Goal: Transaction & Acquisition: Register for event/course

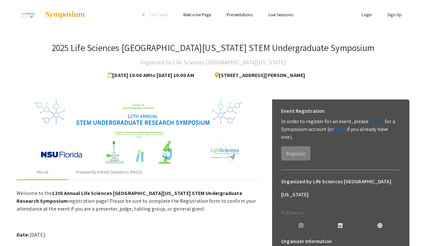
click at [373, 121] on link "sign up" at bounding box center [377, 121] width 16 height 7
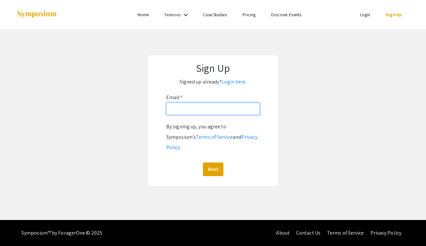
click at [243, 111] on input "Email: *" at bounding box center [213, 109] width 94 height 12
type input "[EMAIL_ADDRESS][DOMAIN_NAME][PERSON_NAME]"
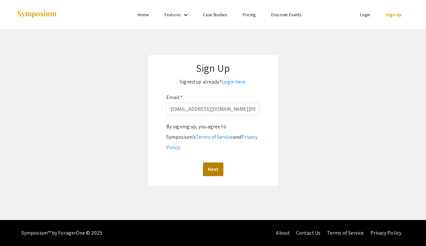
click at [217, 162] on button "Next" at bounding box center [213, 169] width 20 height 14
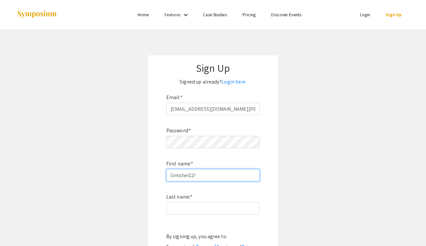
click at [201, 174] on input "Gmichel12!" at bounding box center [213, 175] width 94 height 12
type input "Genesis"
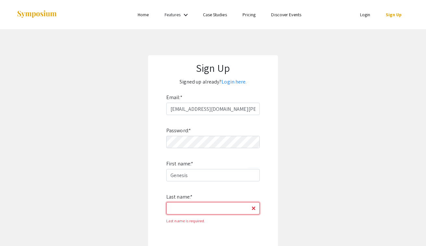
click at [204, 205] on input "Last name: *" at bounding box center [213, 208] width 94 height 12
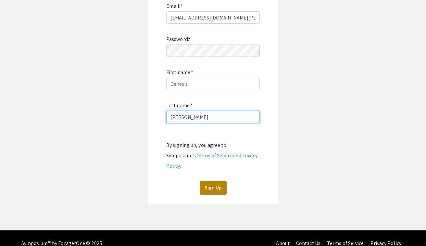
type input "[PERSON_NAME]"
click at [214, 181] on button "Sign Up" at bounding box center [213, 188] width 27 height 14
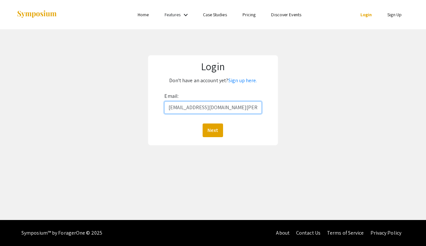
type input "[EMAIL_ADDRESS][DOMAIN_NAME][PERSON_NAME]"
click at [213, 130] on button "Next" at bounding box center [213, 130] width 20 height 14
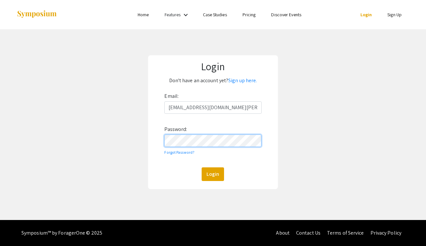
click at [213, 174] on button "Login" at bounding box center [213, 174] width 22 height 14
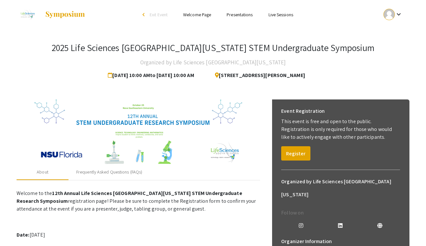
click at [141, 76] on span "[DATE] 10:00 AM to [DATE] 10:00 AM" at bounding box center [152, 75] width 89 height 13
click at [299, 157] on button "Register" at bounding box center [295, 153] width 29 height 14
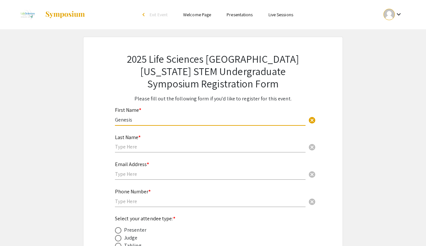
type input "Genesis"
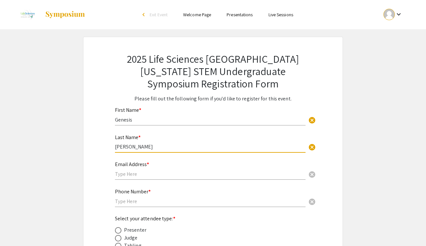
type input "[PERSON_NAME]"
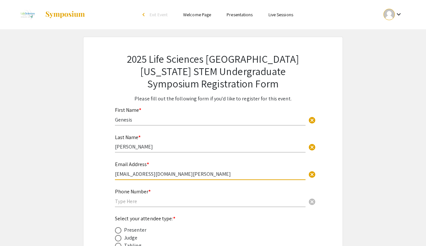
type input "[EMAIL_ADDRESS][DOMAIN_NAME][PERSON_NAME]"
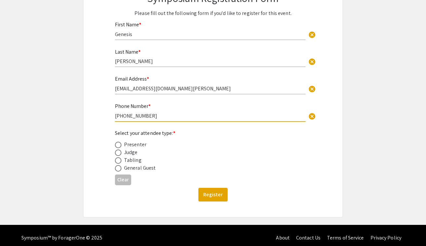
scroll to position [86, 0]
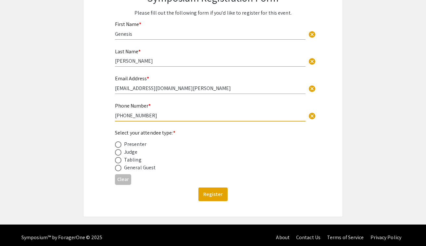
type input "[PHONE_NUMBER]"
click at [120, 167] on span at bounding box center [118, 168] width 6 height 6
click at [120, 167] on input "radio" at bounding box center [118, 168] width 6 height 6
radio input "true"
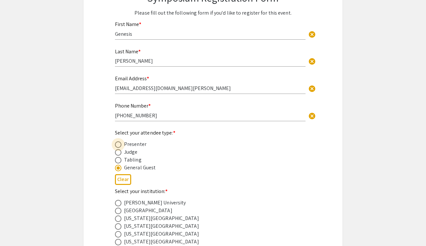
click at [119, 142] on span at bounding box center [118, 144] width 6 height 6
click at [119, 142] on input "radio" at bounding box center [118, 144] width 6 height 6
radio input "true"
click at [117, 201] on span at bounding box center [118, 203] width 6 height 6
click at [117, 201] on input "radio" at bounding box center [118, 203] width 6 height 6
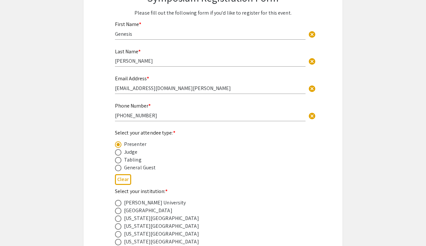
radio input "true"
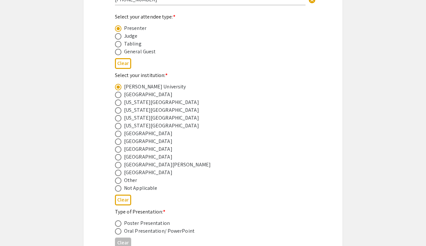
scroll to position [237, 0]
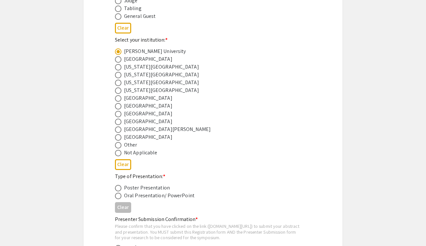
click at [116, 189] on span at bounding box center [118, 188] width 6 height 6
click at [116, 189] on input "radio" at bounding box center [118, 188] width 6 height 6
radio input "true"
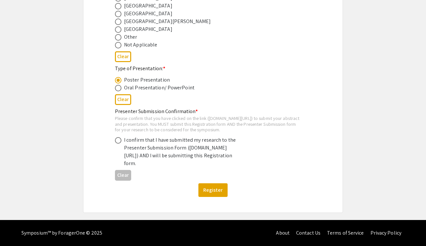
scroll to position [358, 0]
click at [116, 137] on span at bounding box center [118, 140] width 6 height 6
click at [116, 137] on input "radio" at bounding box center [118, 140] width 6 height 6
radio input "true"
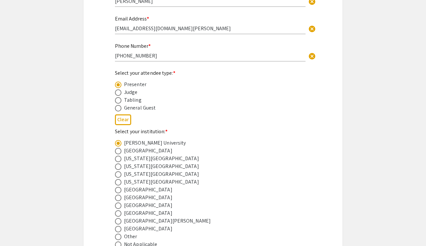
scroll to position [145, 0]
click at [142, 109] on div "General Guest" at bounding box center [139, 108] width 31 height 8
click at [117, 108] on span at bounding box center [118, 108] width 6 height 6
click at [117, 108] on input "radio" at bounding box center [118, 108] width 6 height 6
radio input "true"
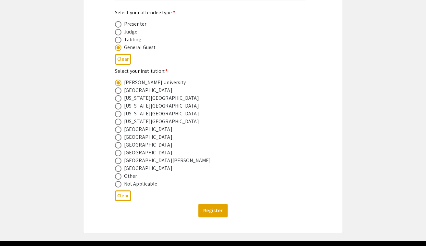
scroll to position [206, 0]
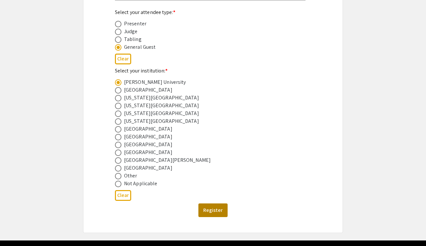
click at [220, 210] on button "Register" at bounding box center [212, 210] width 29 height 14
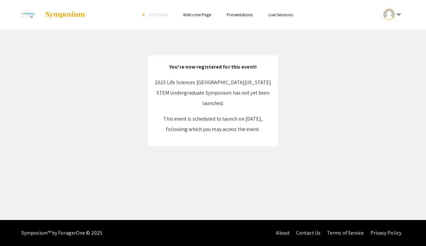
scroll to position [0, 0]
